Goal: Communication & Community: Answer question/provide support

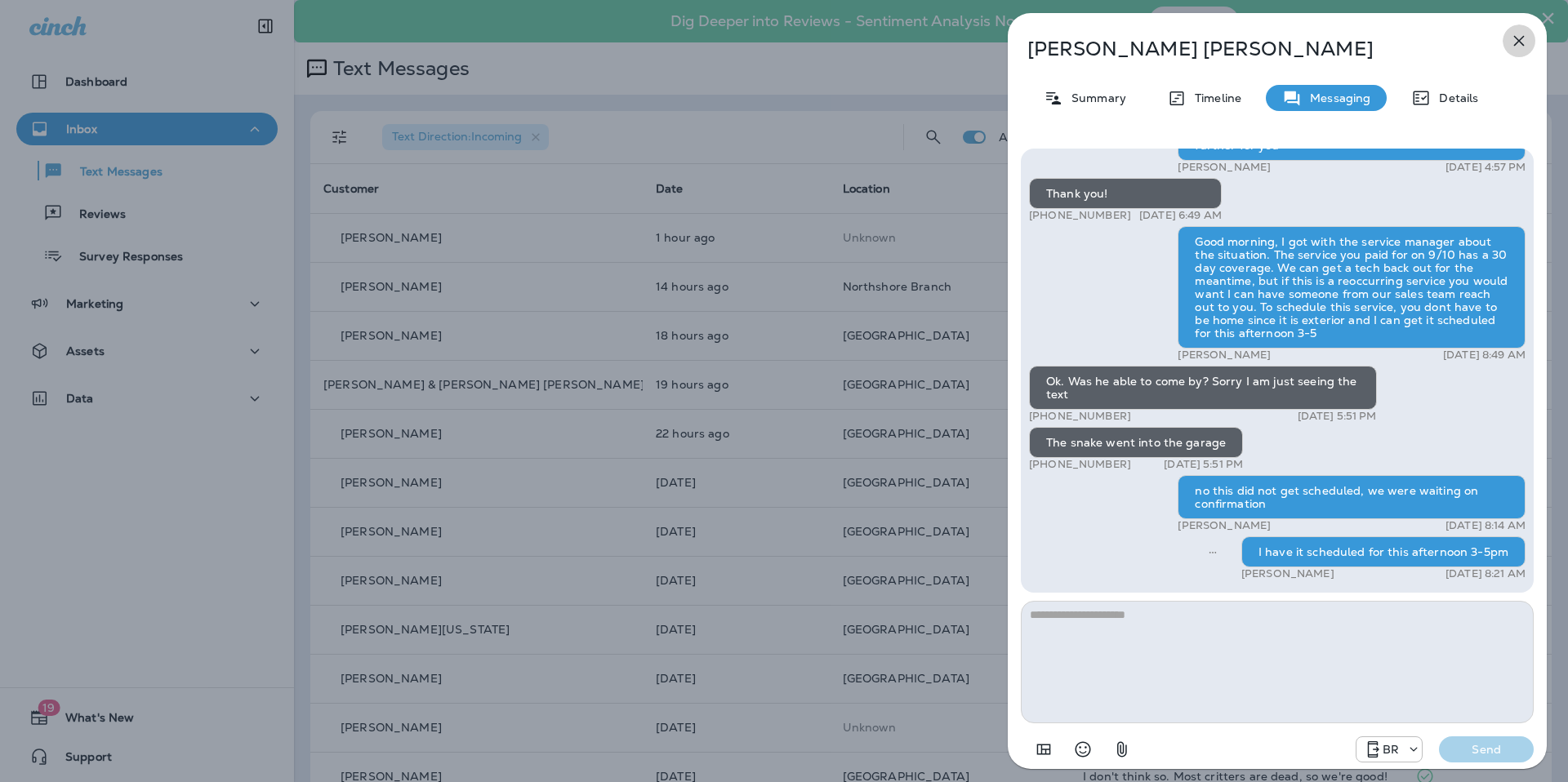
click at [1510, 34] on icon "button" at bounding box center [1519, 40] width 19 height 19
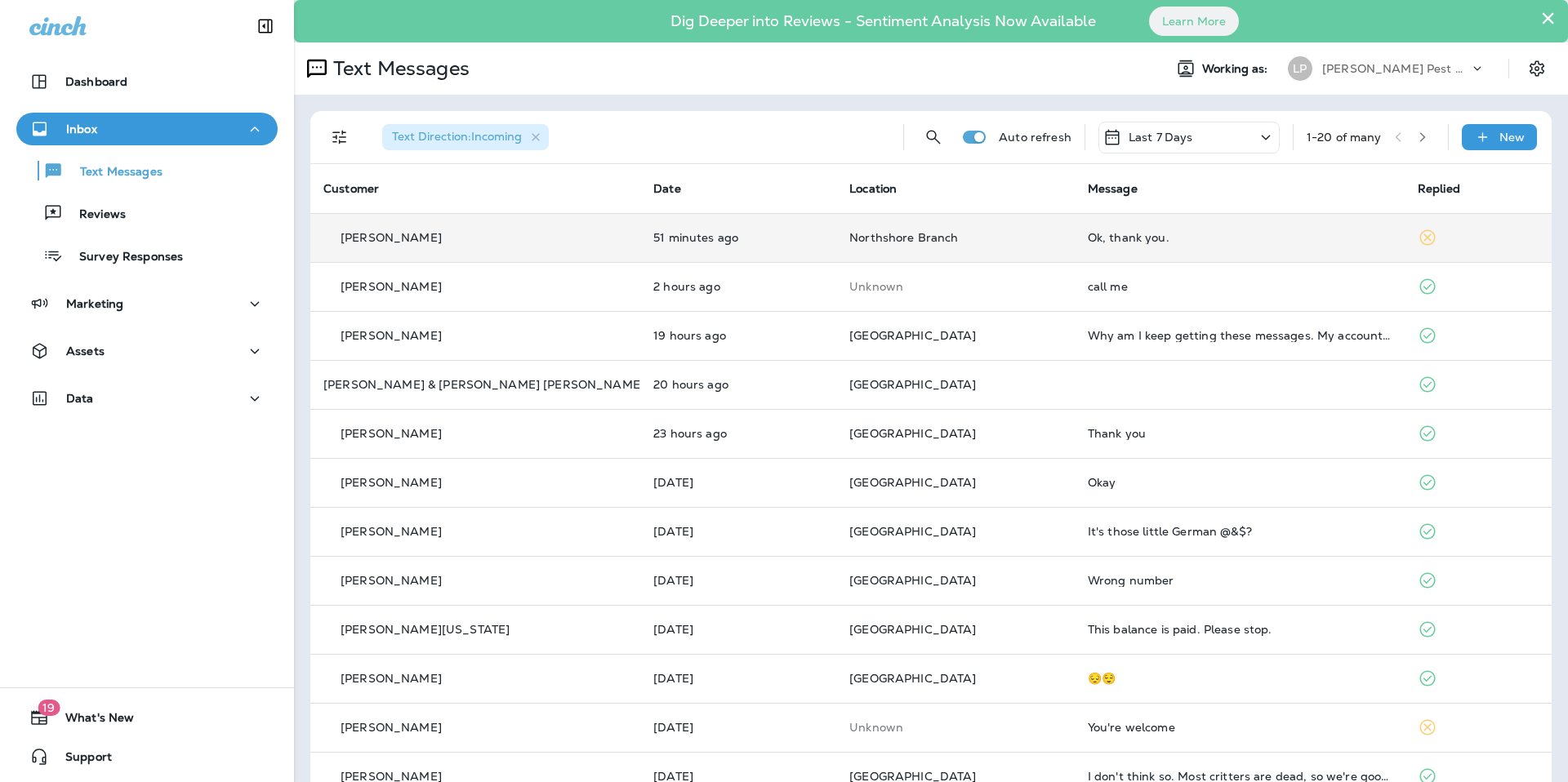
click at [1096, 247] on td "Ok, thank you." at bounding box center [1240, 238] width 330 height 49
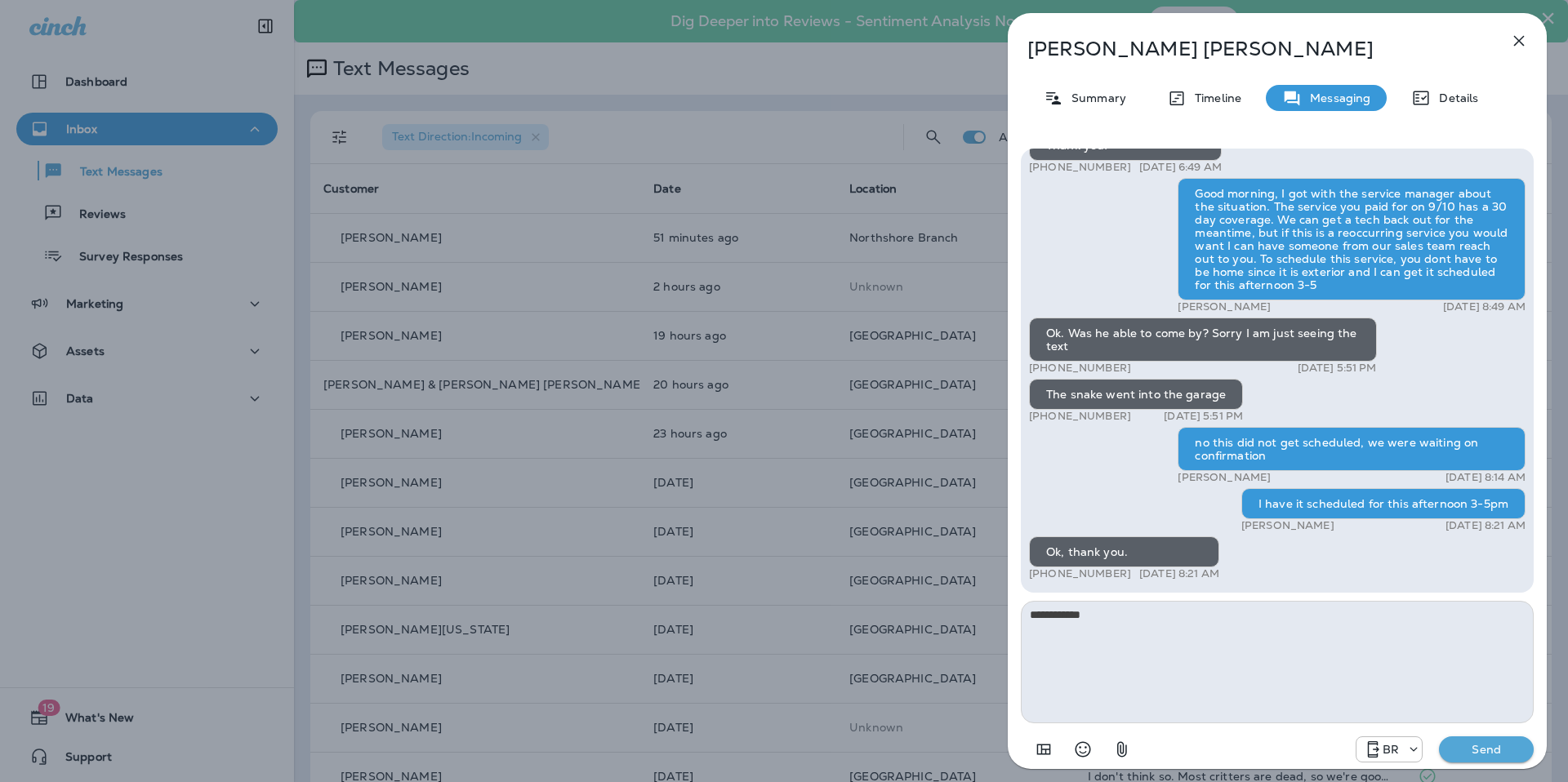
type textarea "**********"
click at [1496, 757] on button "Send" at bounding box center [1487, 749] width 95 height 27
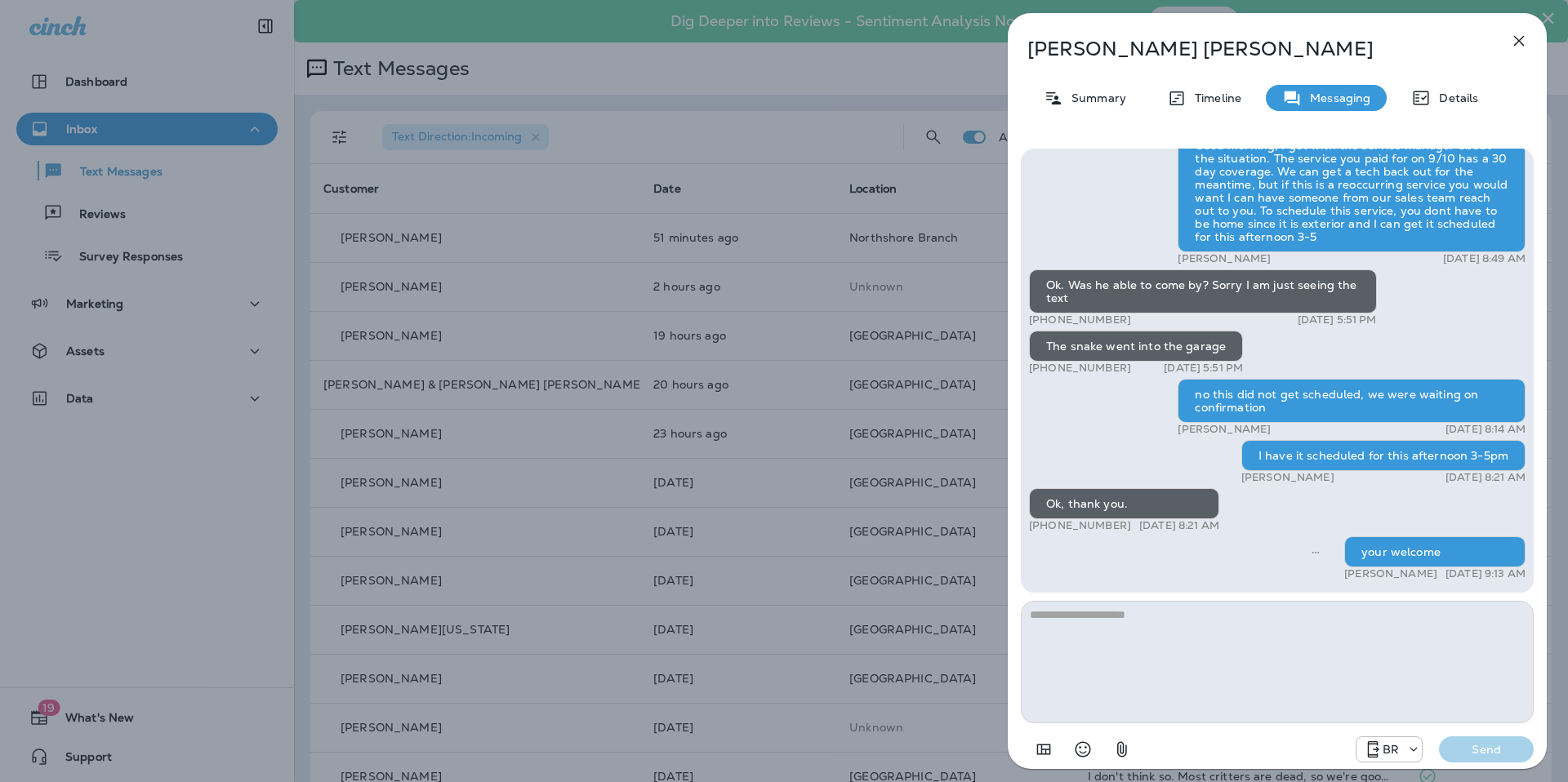
click at [1519, 40] on icon "button" at bounding box center [1520, 41] width 11 height 11
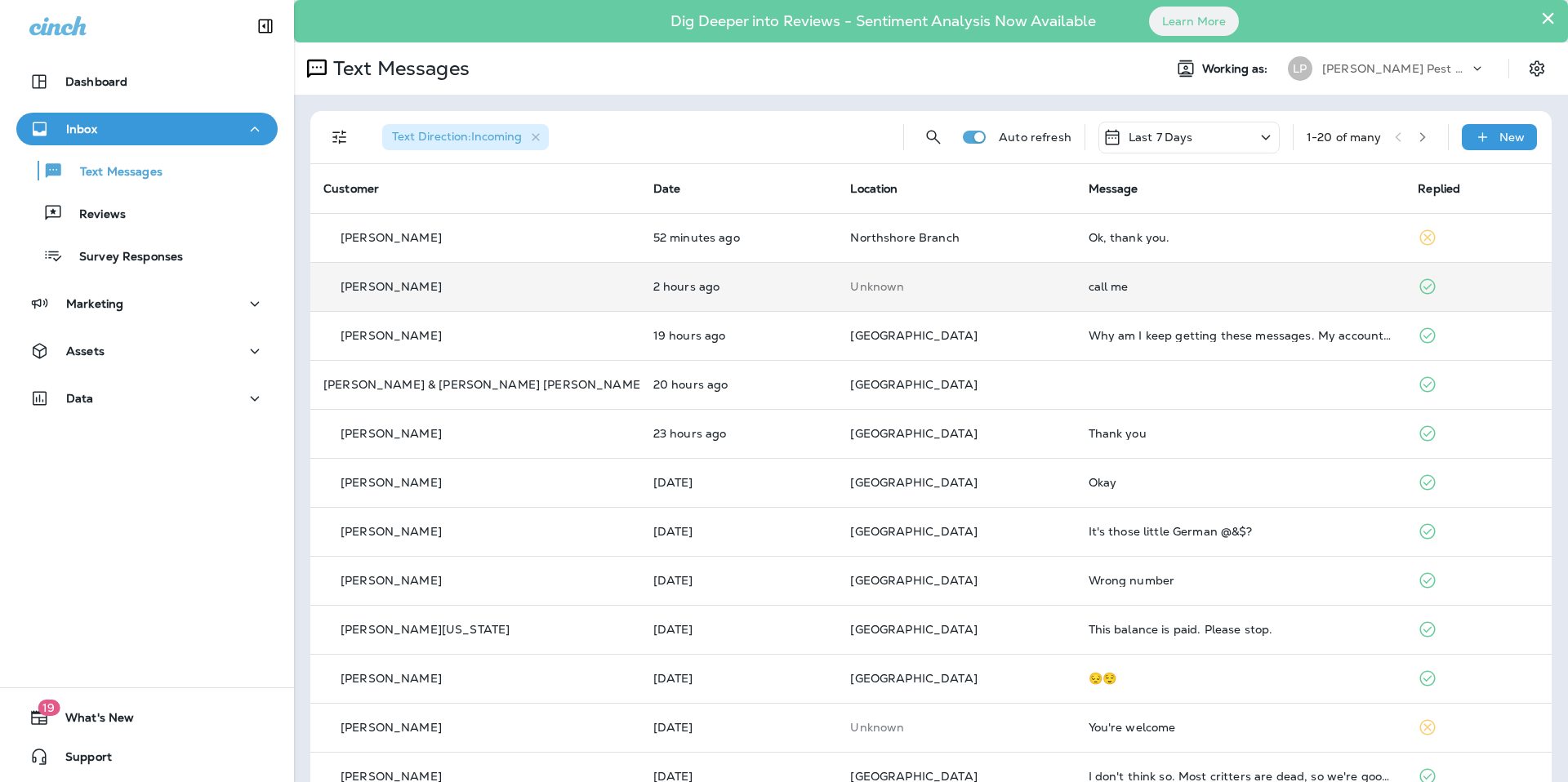
click at [1187, 294] on td "call me" at bounding box center [1240, 287] width 330 height 49
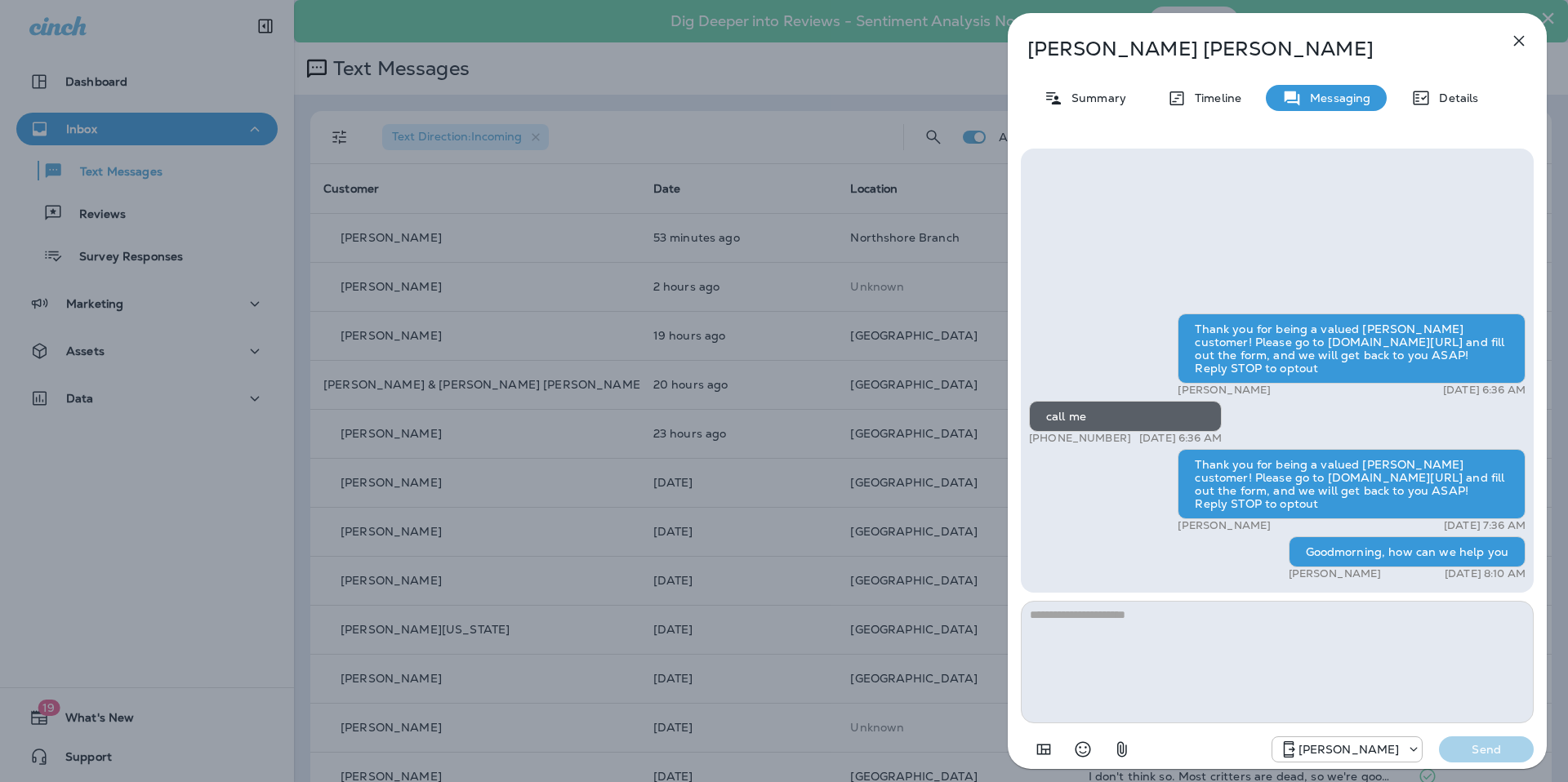
click at [1517, 42] on icon "button" at bounding box center [1520, 41] width 11 height 11
